Goal: Information Seeking & Learning: Learn about a topic

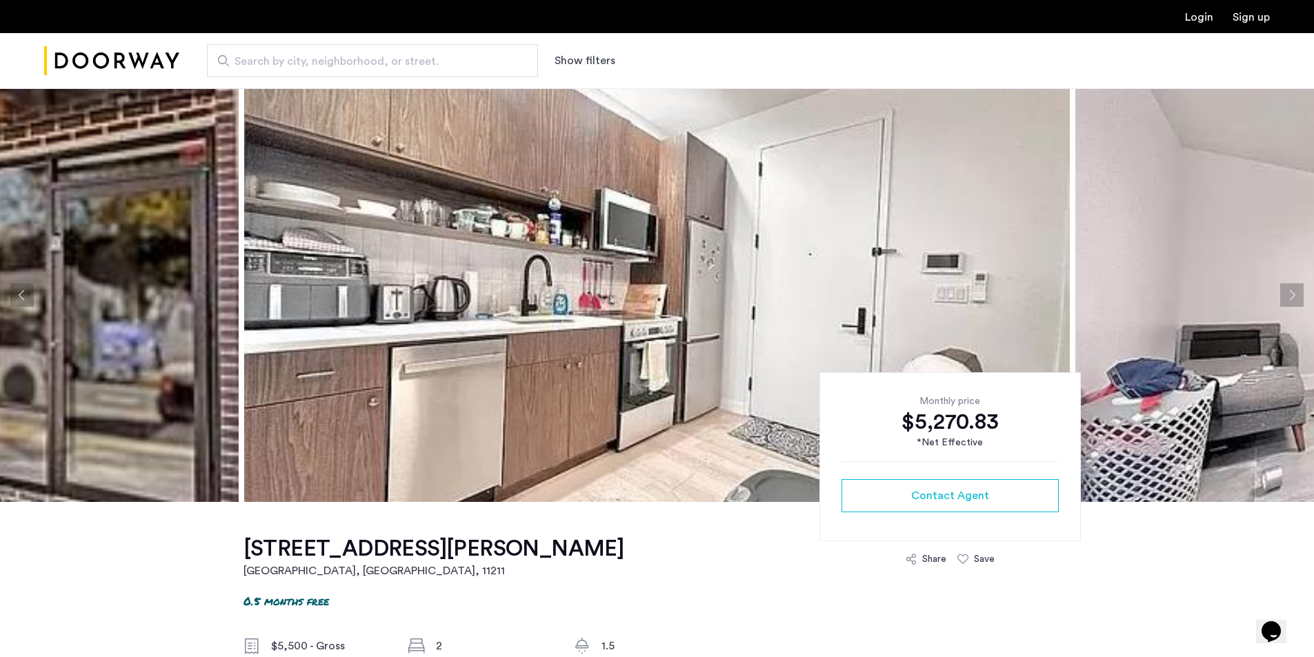
drag, startPoint x: 350, startPoint y: 0, endPoint x: 395, endPoint y: 115, distance: 123.6
click at [395, 115] on img at bounding box center [657, 295] width 826 height 414
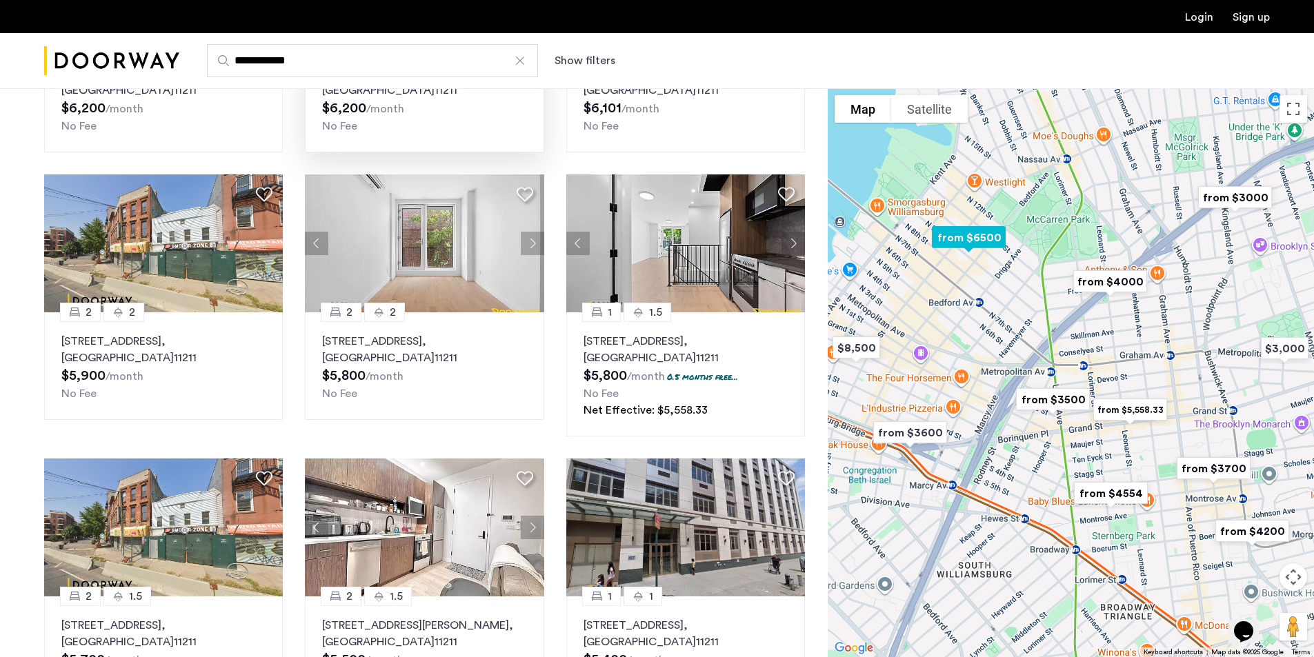
scroll to position [759, 0]
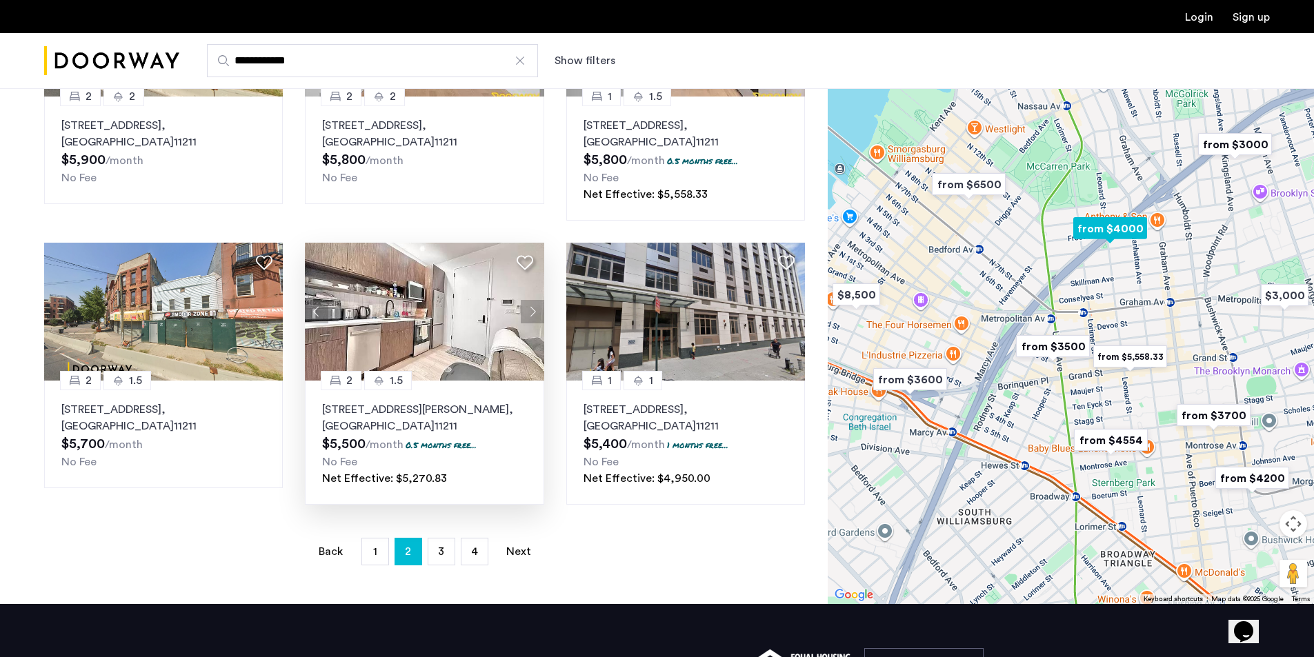
click at [413, 408] on p "368 Leonard Street, Unit 1A, Brooklyn , NY 11211" at bounding box center [424, 417] width 204 height 33
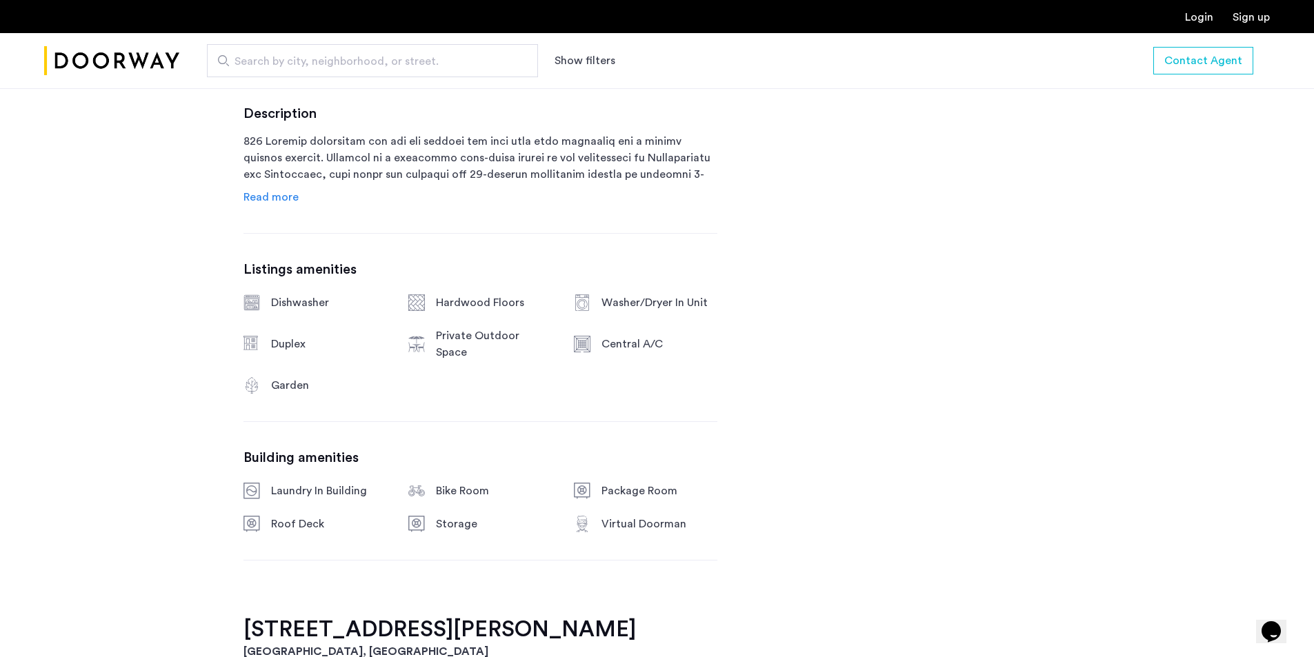
scroll to position [729, 0]
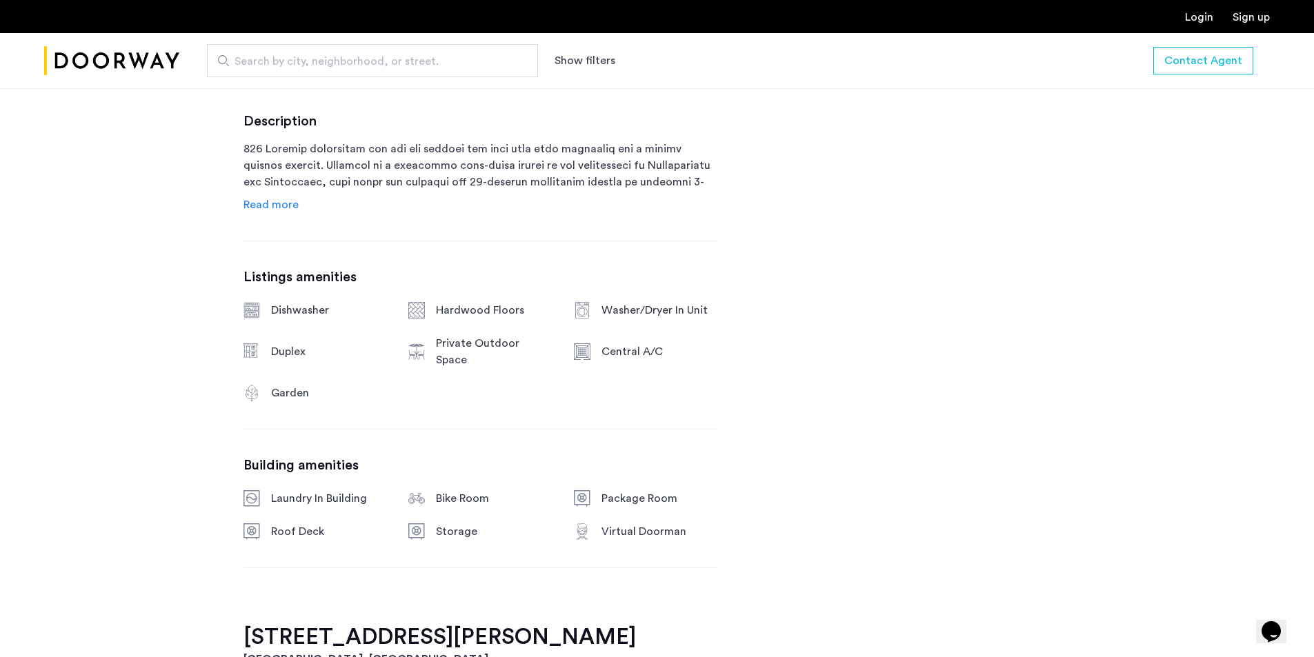
click at [286, 205] on span "Read more" at bounding box center [270, 204] width 55 height 11
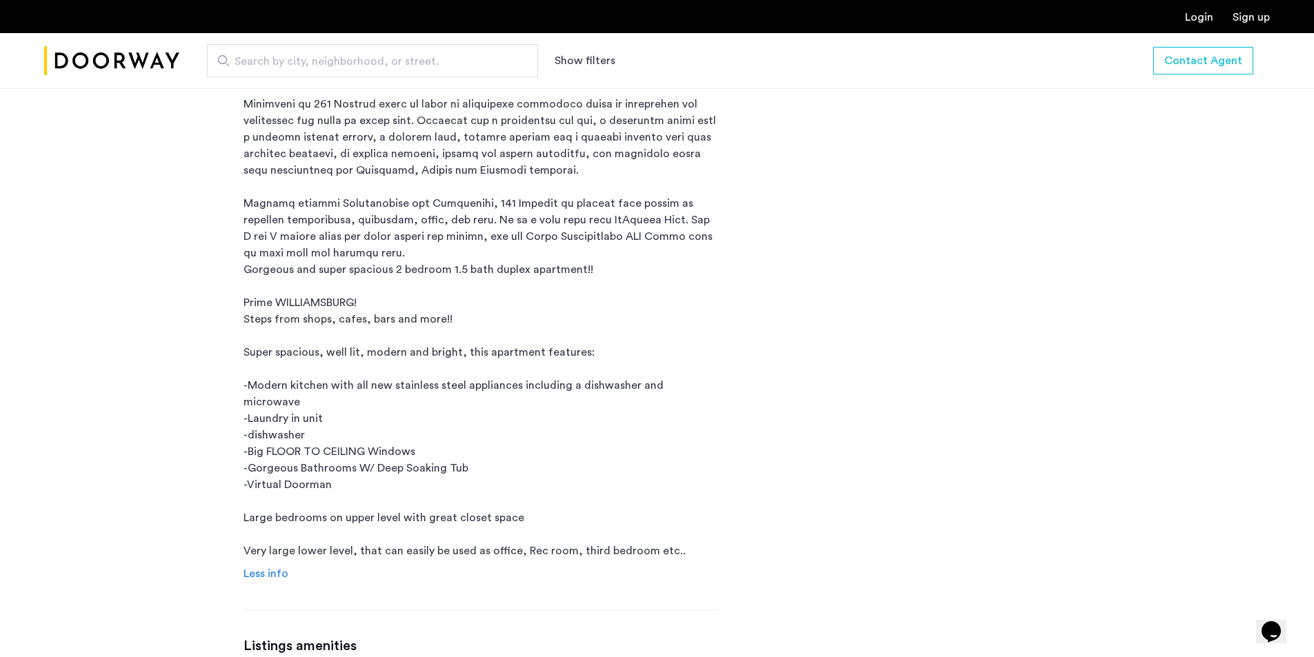
scroll to position [1049, 0]
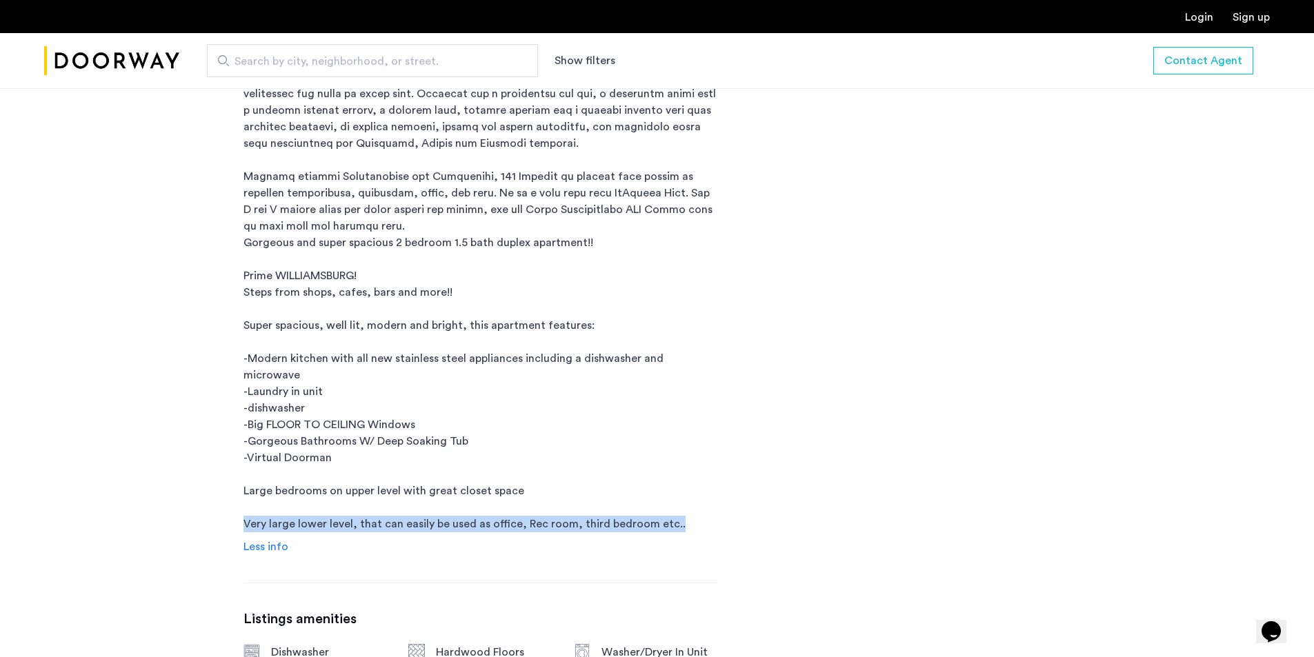
drag, startPoint x: 803, startPoint y: 503, endPoint x: 461, endPoint y: 490, distance: 342.3
click at [2, 512] on div "368 Leonard Street, Unit 1A Brooklyn, NY , 11211 0.5 months free $5,500 - Gross…" at bounding box center [657, 652] width 1314 height 2399
copy p "Very large lower level, that can easily be used as office, Rec room, third bedr…"
click at [577, 363] on p "Gorgeous and super spacious 2 bedroom 1.5 bath duplex apartment!! Prime WILLIAM…" at bounding box center [480, 177] width 474 height 712
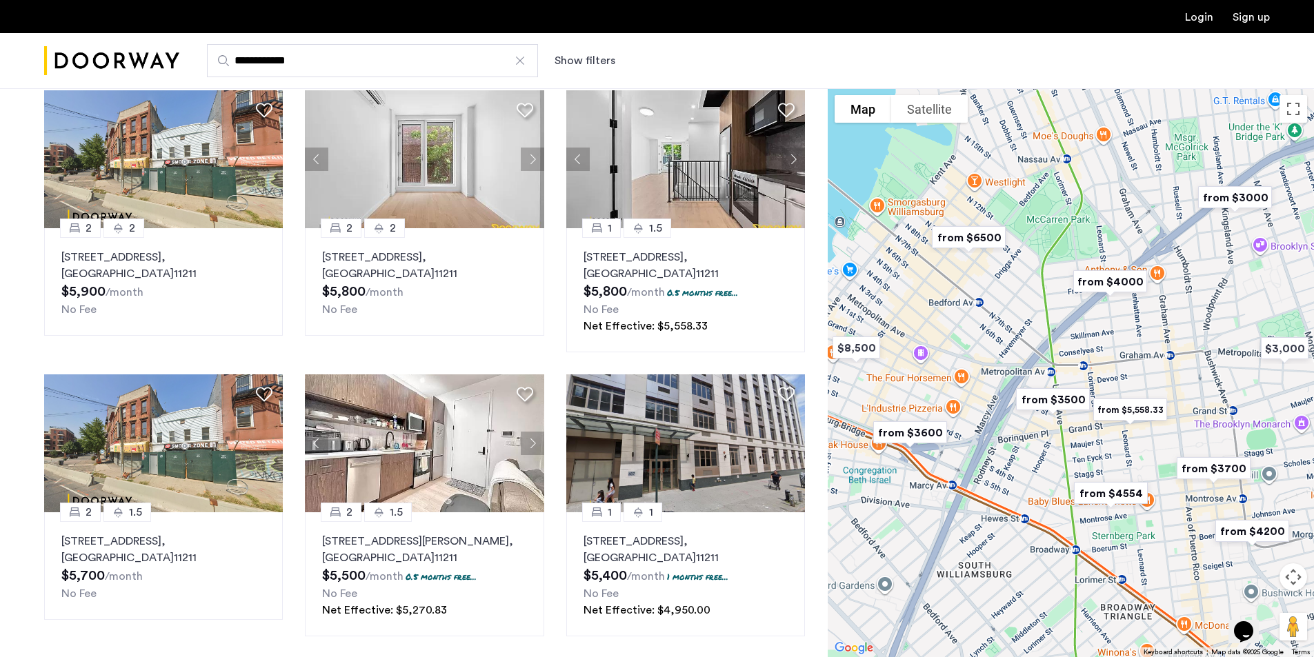
scroll to position [628, 0]
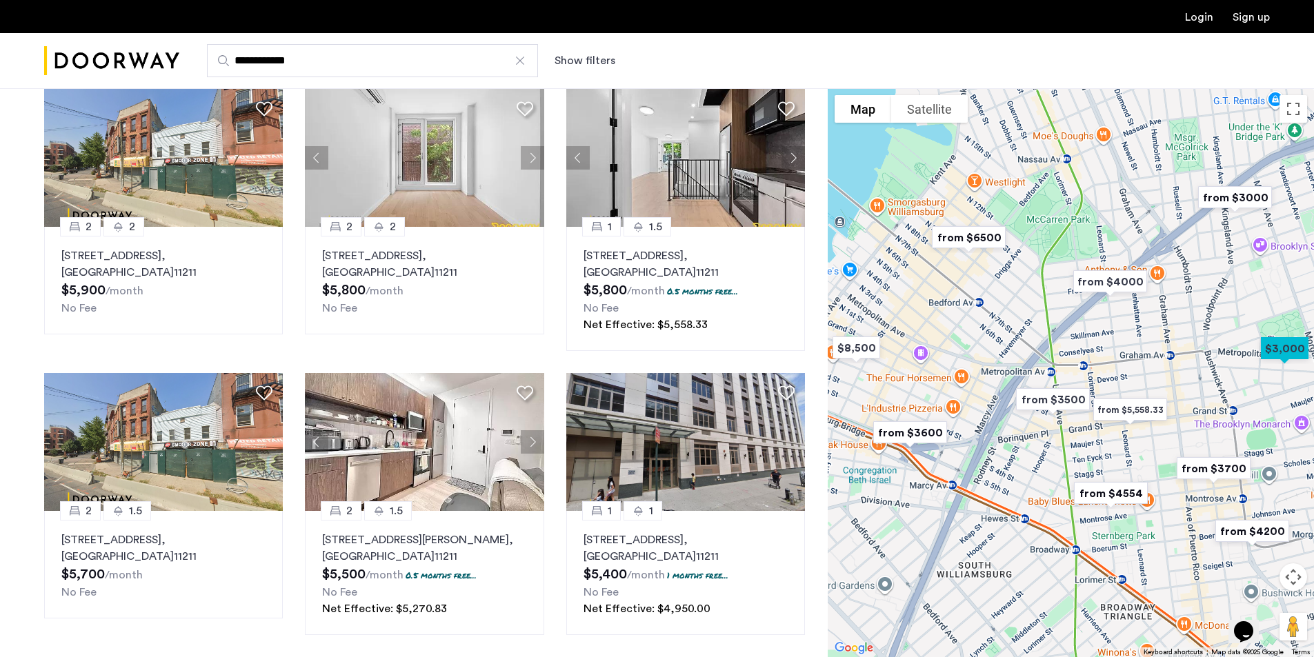
click at [592, 60] on button "Show filters" at bounding box center [584, 60] width 61 height 17
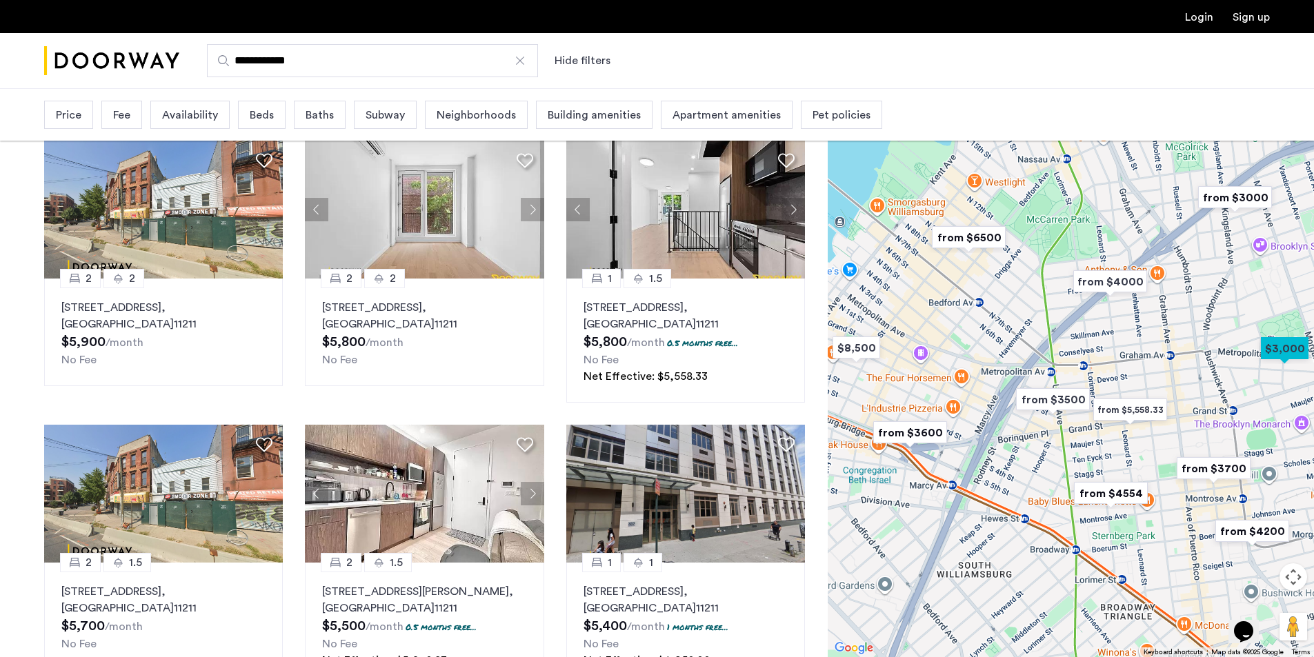
click at [267, 115] on span "Beds" at bounding box center [262, 115] width 24 height 17
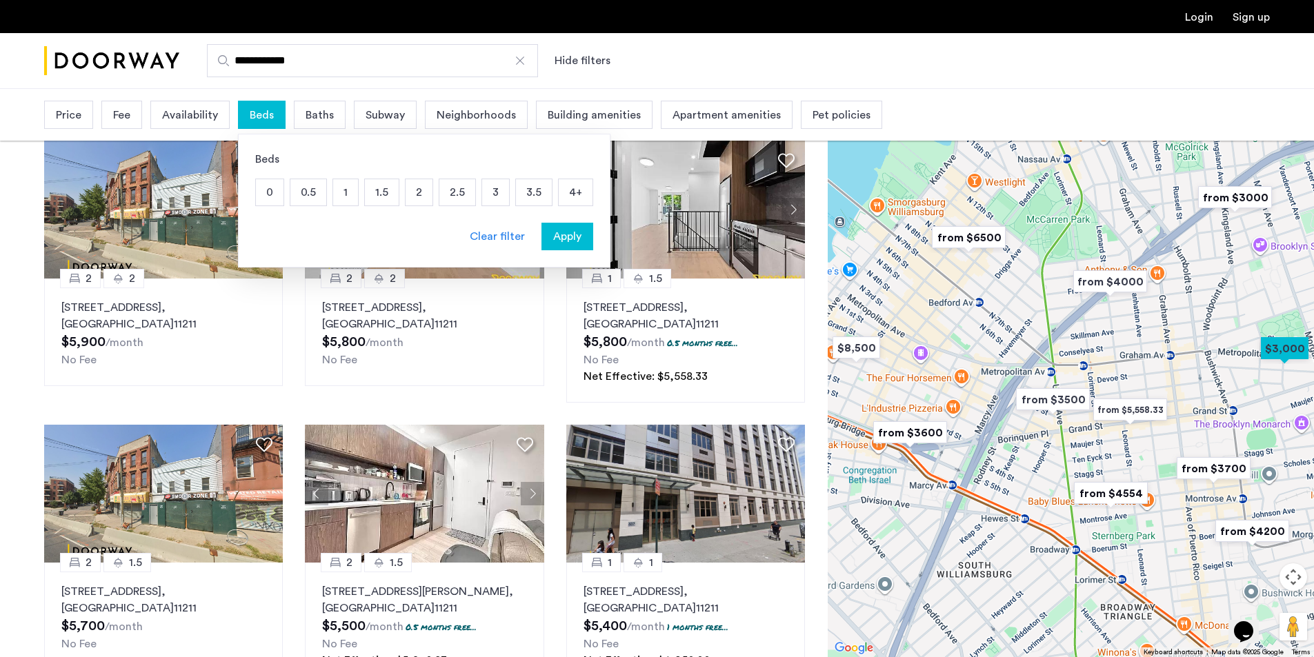
click at [354, 196] on p "1" at bounding box center [345, 192] width 25 height 26
click at [572, 242] on span "Apply" at bounding box center [567, 236] width 28 height 17
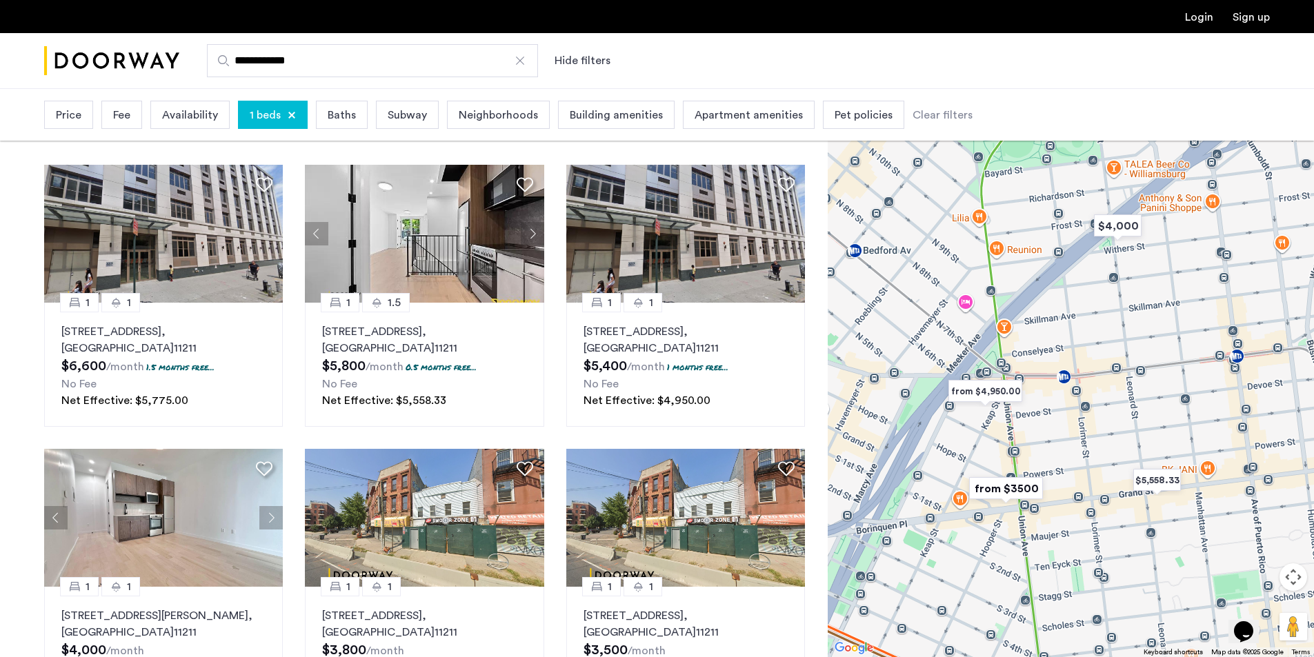
scroll to position [108, 0]
